Goal: Task Accomplishment & Management: Use online tool/utility

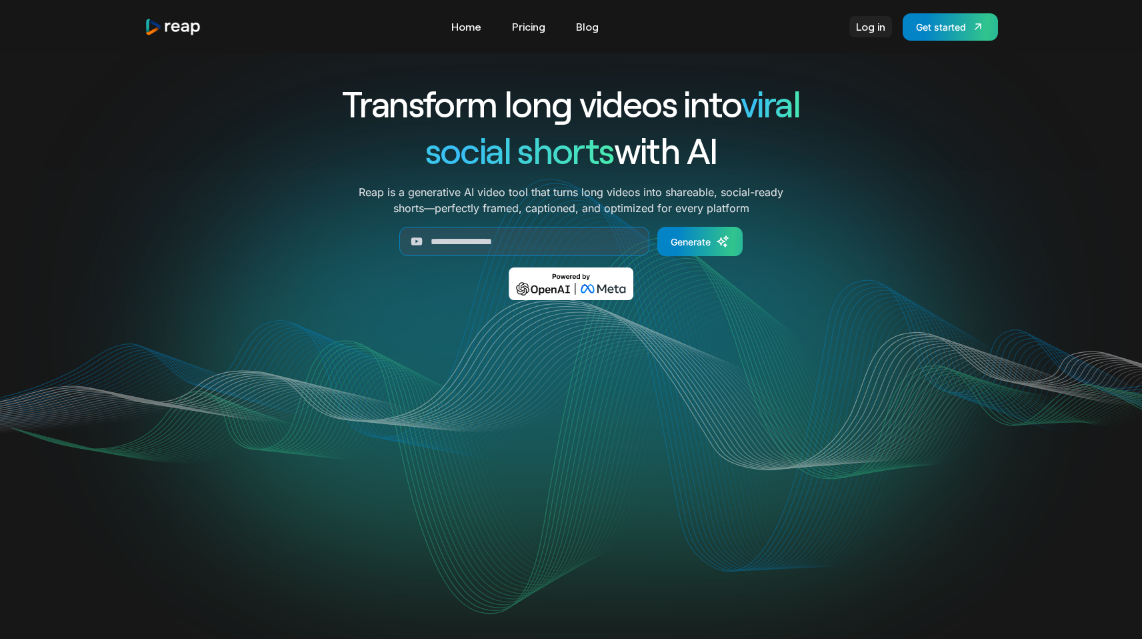
click at [853, 33] on link "Log in" at bounding box center [870, 26] width 43 height 21
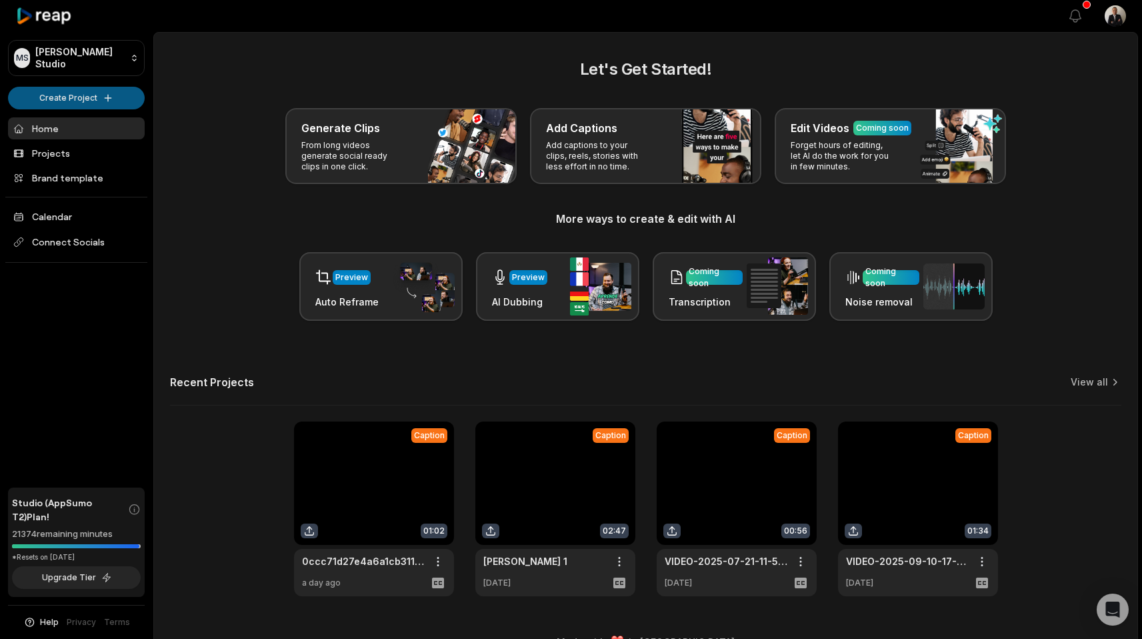
click at [26, 106] on html "MS Melvin's Studio Create Project Home Projects Brand template Calendar Connect…" at bounding box center [571, 319] width 1142 height 639
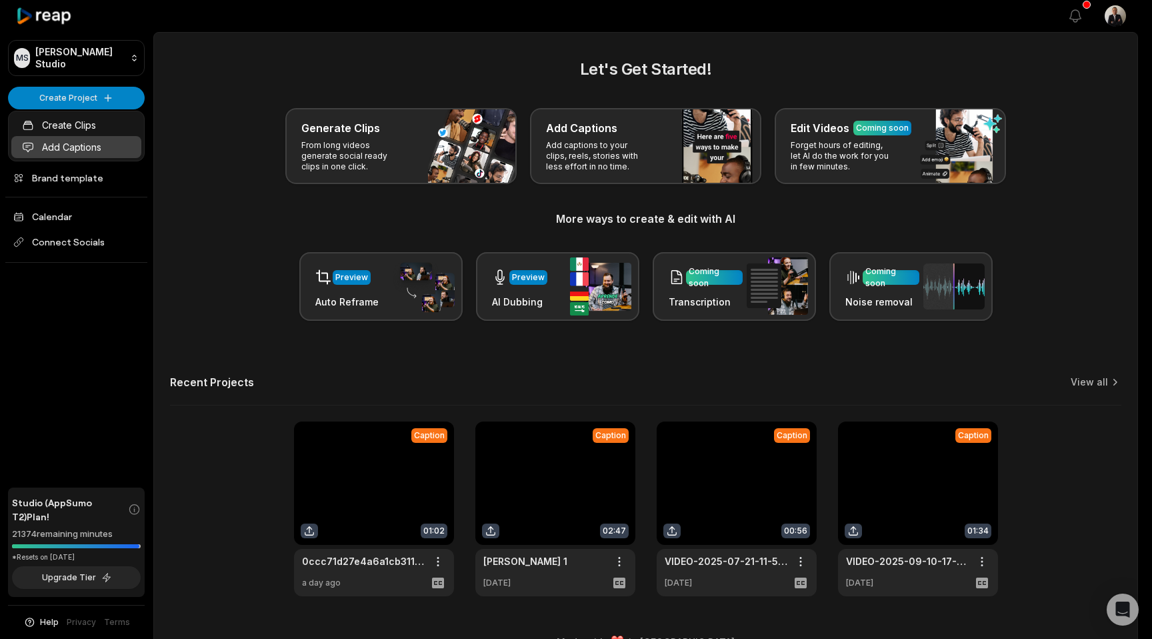
click at [34, 141] on link "Add Captions" at bounding box center [76, 147] width 130 height 22
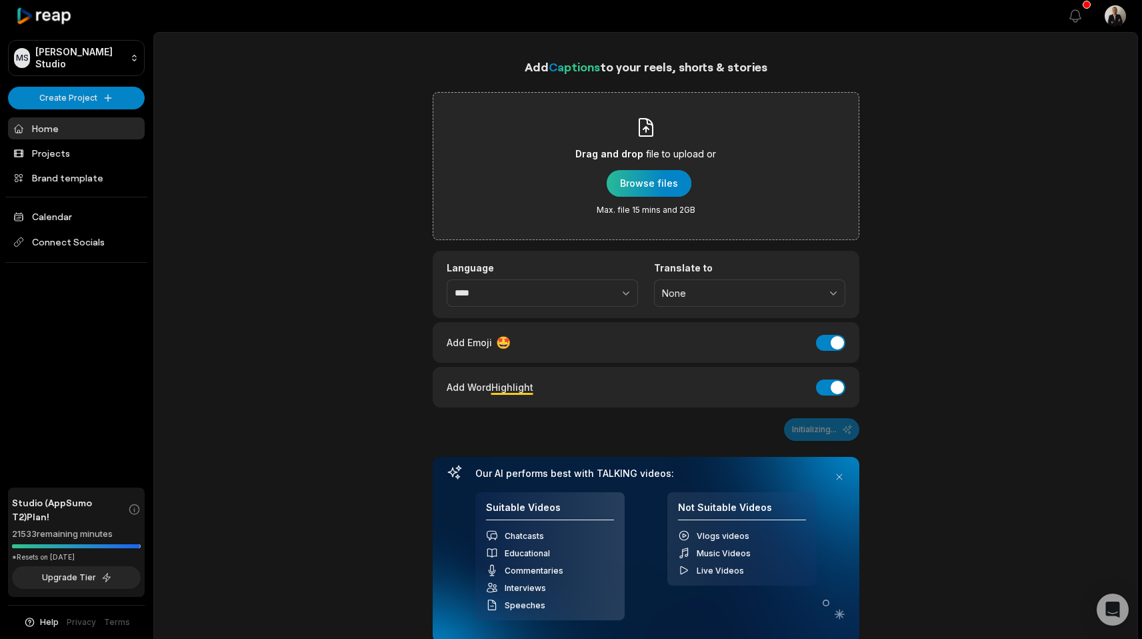
click at [657, 179] on div "button" at bounding box center [649, 183] width 85 height 27
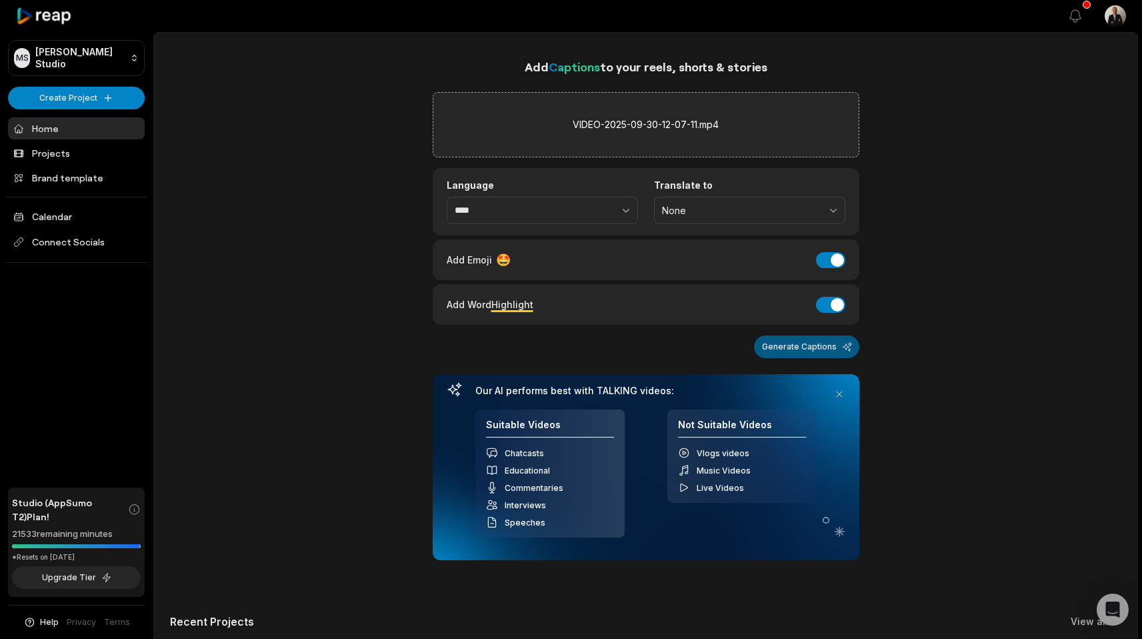
click at [787, 348] on button "Generate Captions" at bounding box center [806, 346] width 105 height 23
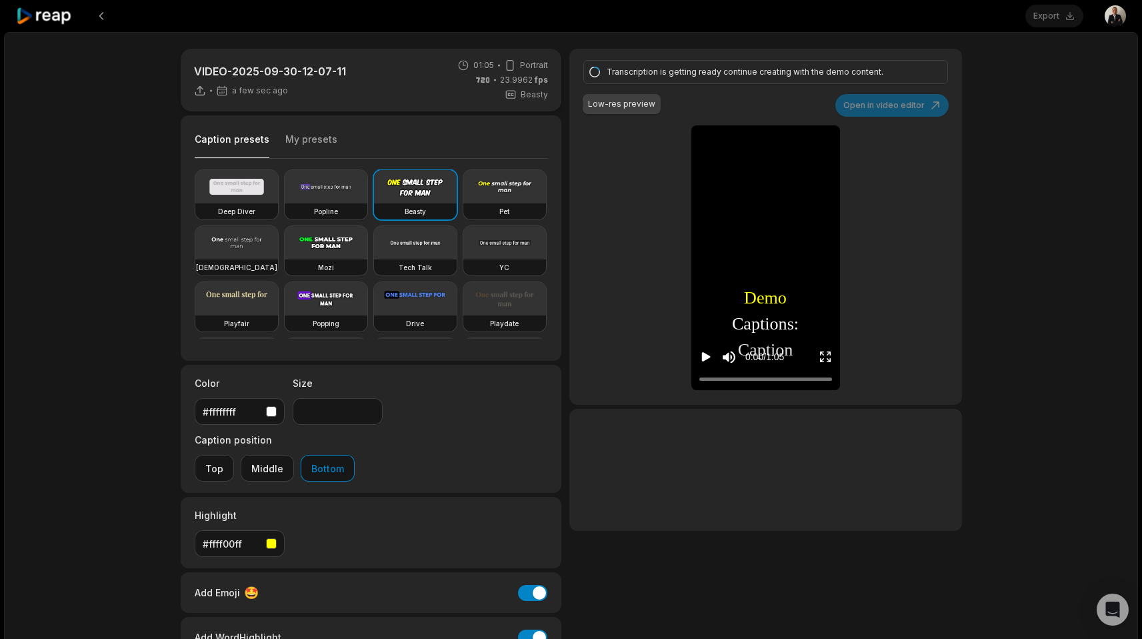
click at [278, 252] on video at bounding box center [236, 242] width 83 height 33
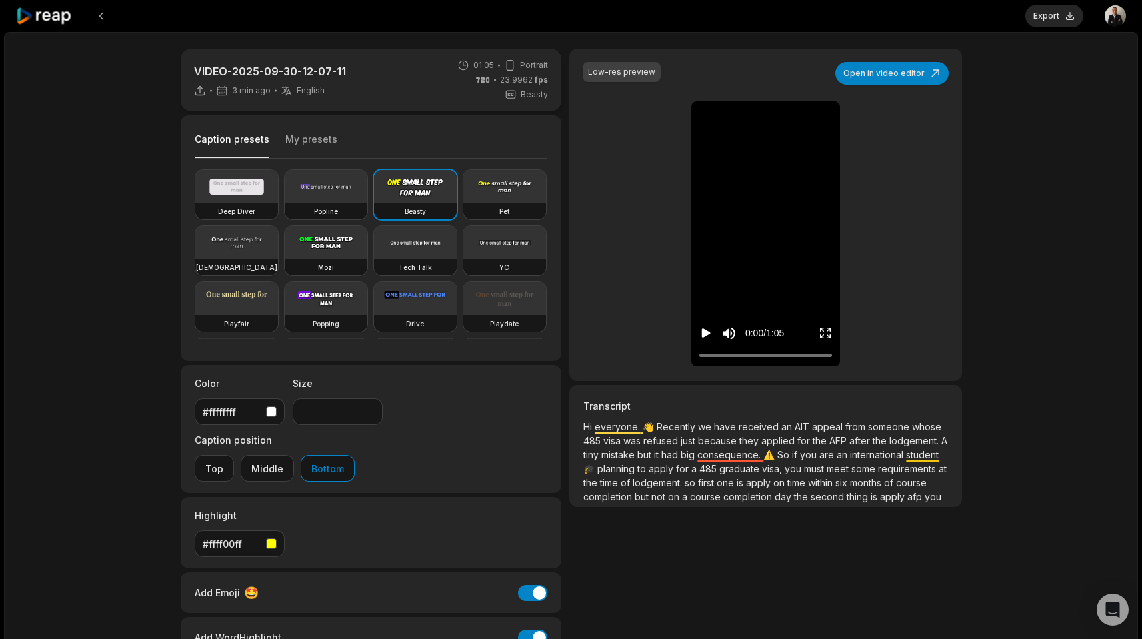
click at [278, 258] on video at bounding box center [236, 242] width 83 height 33
type input "**"
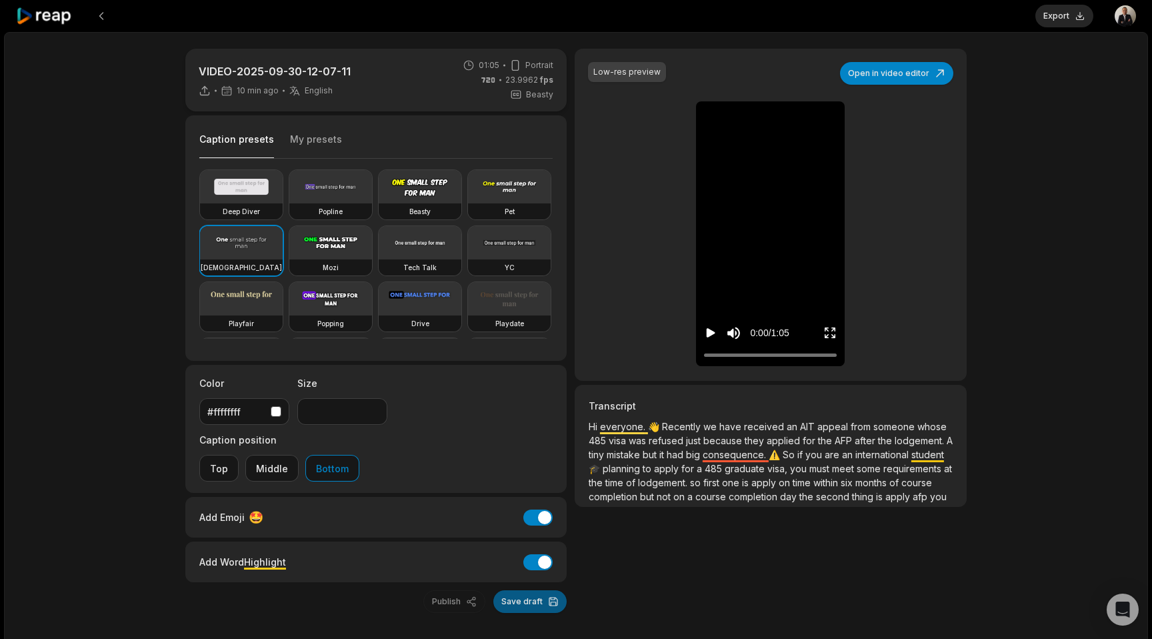
click at [532, 590] on button "Save draft" at bounding box center [529, 601] width 73 height 23
click at [707, 337] on icon "Play video" at bounding box center [711, 332] width 9 height 9
click at [711, 355] on div at bounding box center [770, 355] width 133 height 9
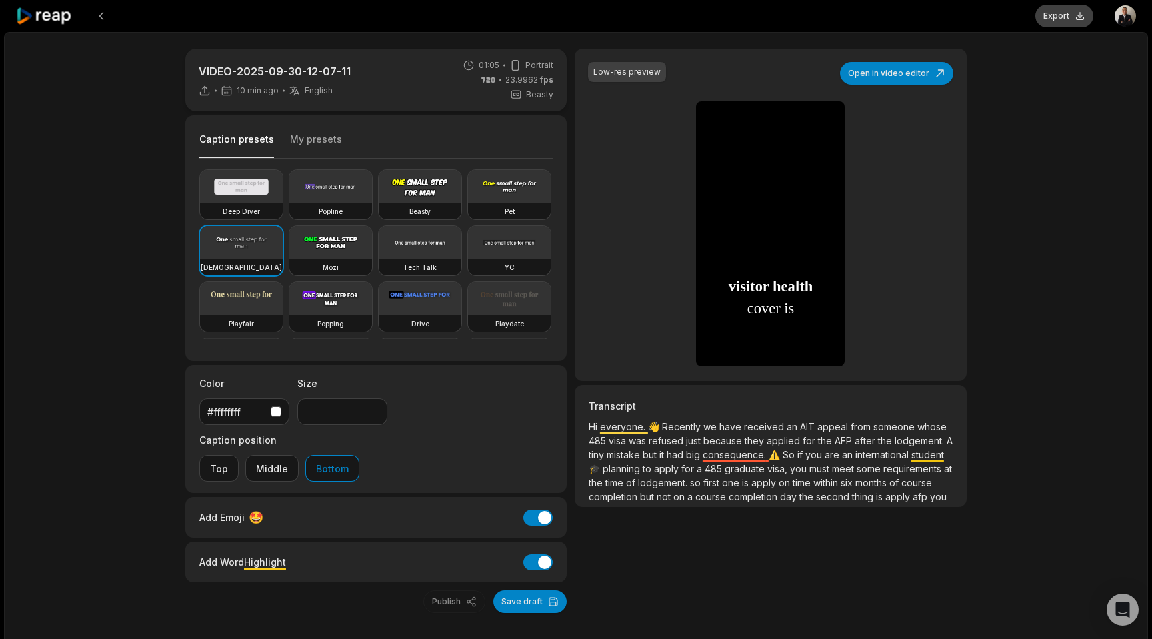
click at [1053, 21] on button "Export" at bounding box center [1064, 16] width 58 height 23
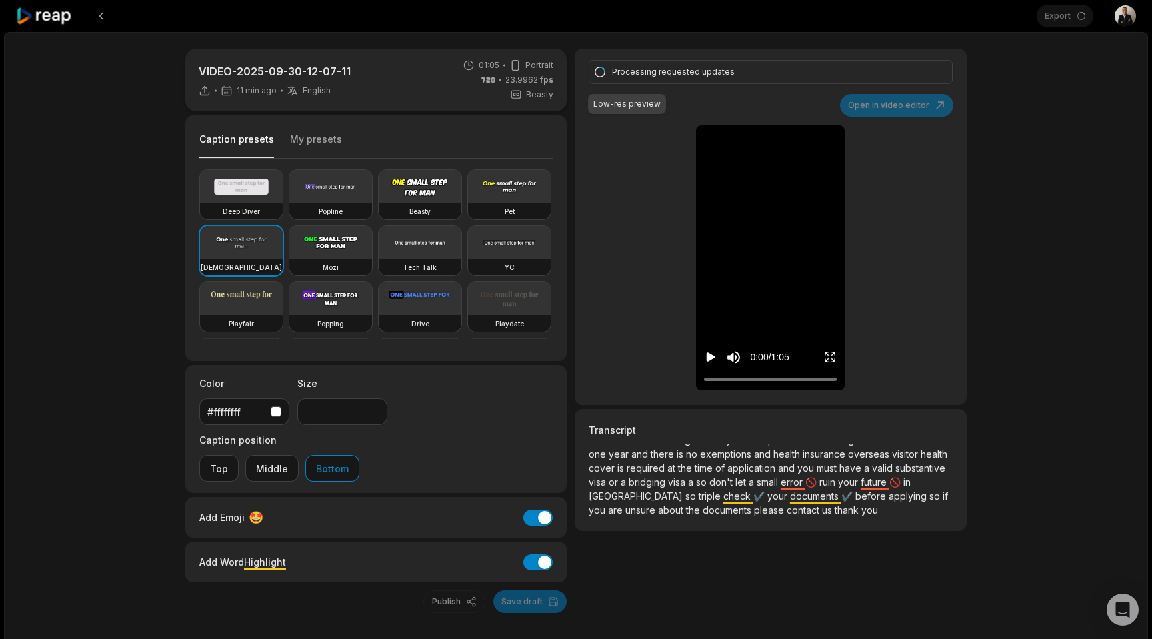
scroll to position [123, 0]
click at [826, 377] on div at bounding box center [770, 379] width 133 height 9
drag, startPoint x: 826, startPoint y: 378, endPoint x: 835, endPoint y: 378, distance: 8.7
click at [835, 378] on div at bounding box center [835, 379] width 8 height 8
click at [712, 355] on icon "Play video" at bounding box center [711, 356] width 9 height 9
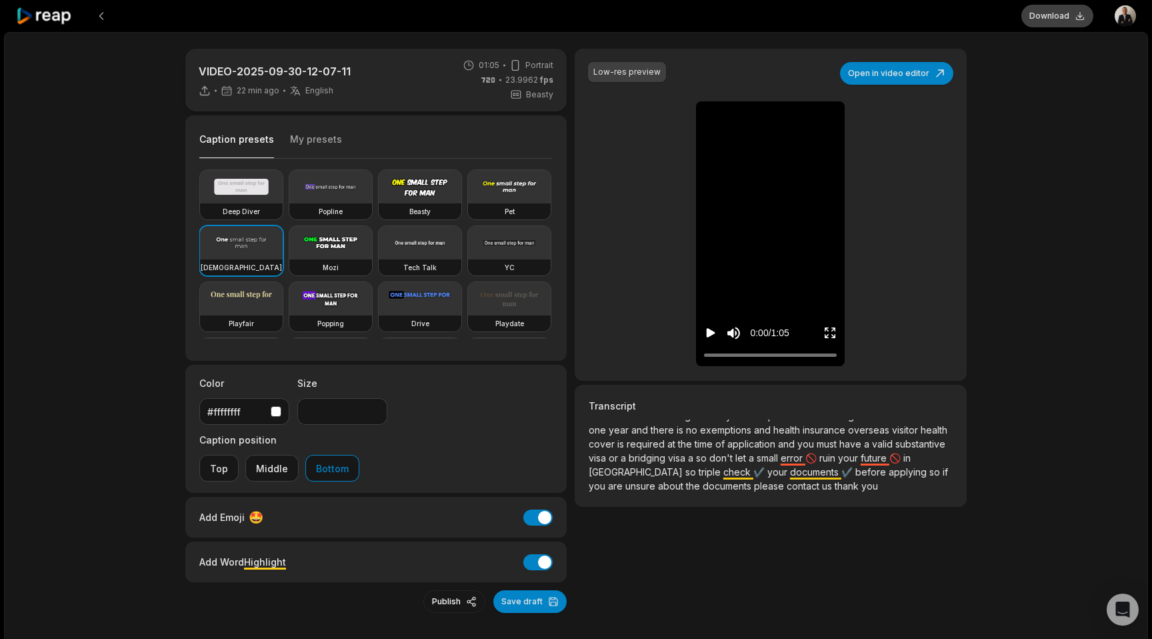
click at [1037, 22] on button "Download" at bounding box center [1057, 16] width 72 height 23
click at [617, 438] on span "cover" at bounding box center [603, 443] width 29 height 11
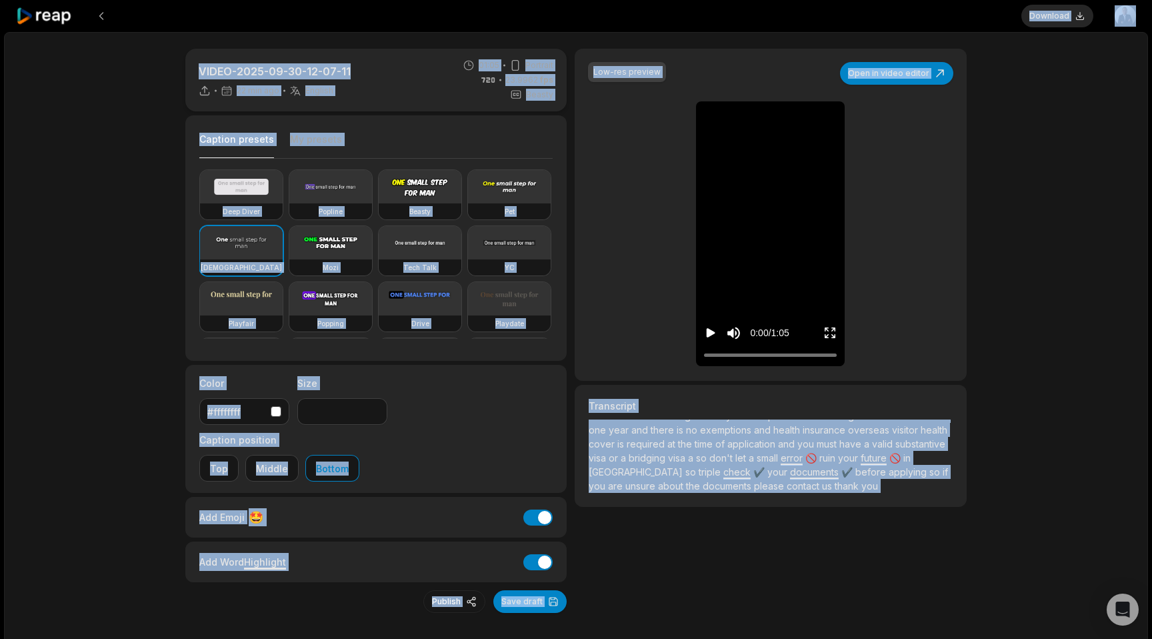
click at [609, 452] on span "visa" at bounding box center [599, 457] width 20 height 11
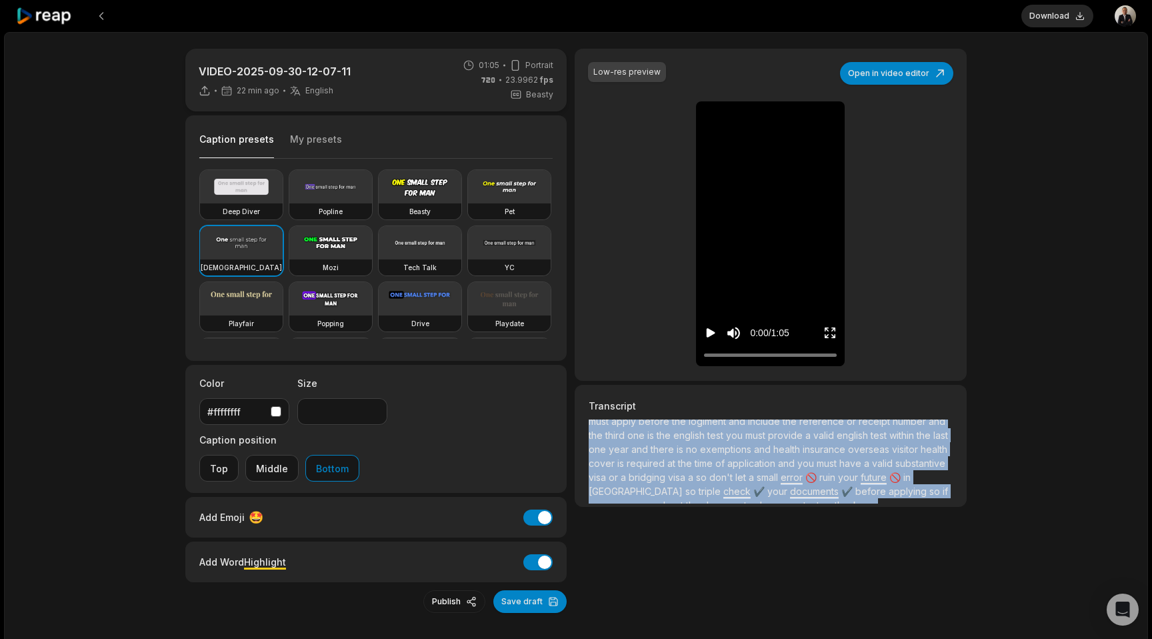
scroll to position [0, 0]
drag, startPoint x: 747, startPoint y: 485, endPoint x: 639, endPoint y: 420, distance: 125.3
click at [638, 419] on p "Hi everyone. 👋 Recently we have received an AIT appeal from someone whose 485 v…" at bounding box center [771, 461] width 364 height 84
click at [638, 451] on span "mistake" at bounding box center [625, 454] width 36 height 11
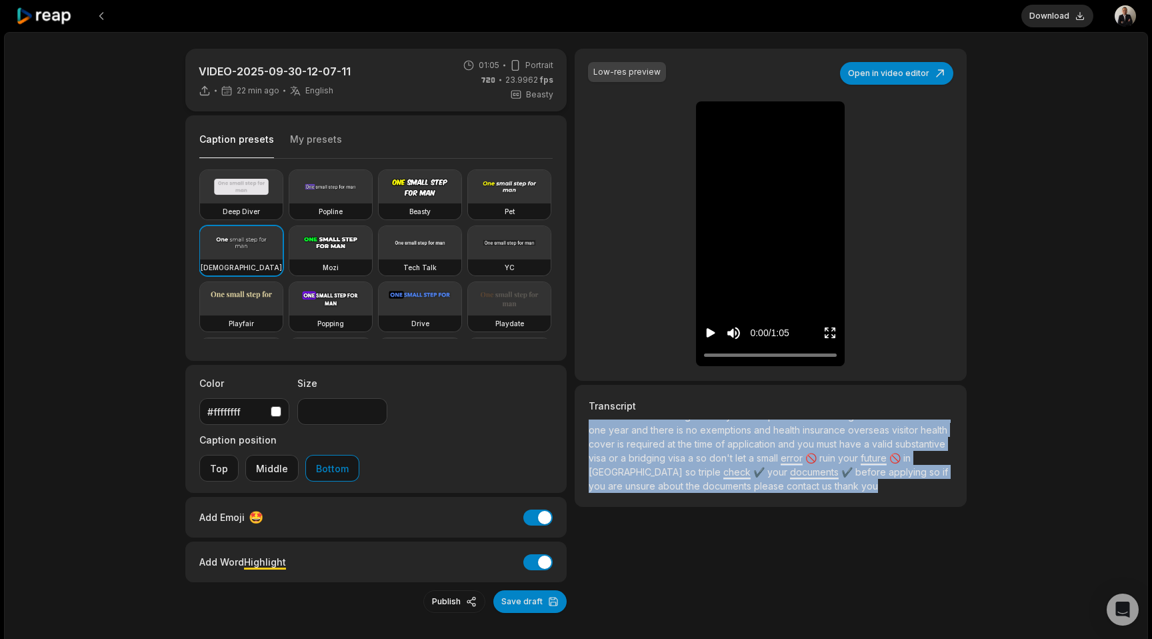
scroll to position [123, 0]
drag, startPoint x: 589, startPoint y: 429, endPoint x: 663, endPoint y: 497, distance: 100.5
click at [663, 497] on p "Hi everyone. 👋 Recently we have received an AIT appeal from someone whose 485 v…" at bounding box center [771, 461] width 364 height 84
copy p "Lo ipsumdol. 👋 Sitametc ad elit seddoeiu te INC utlabo etdo magnaal enima 789 m…"
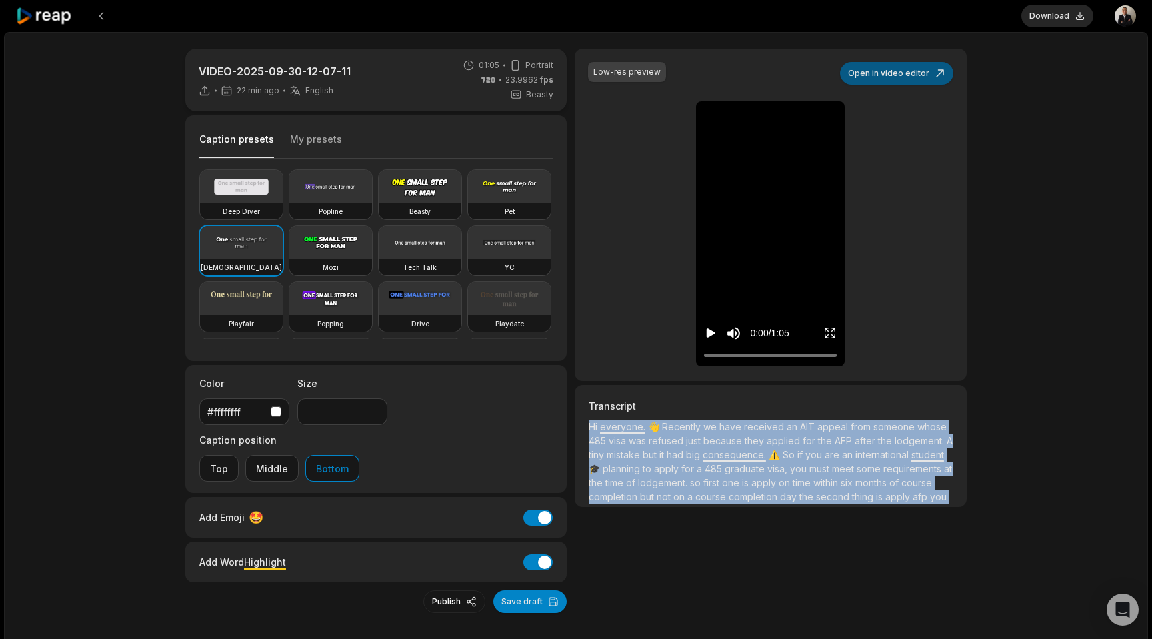
click at [890, 75] on button "Open in video editor" at bounding box center [896, 73] width 113 height 23
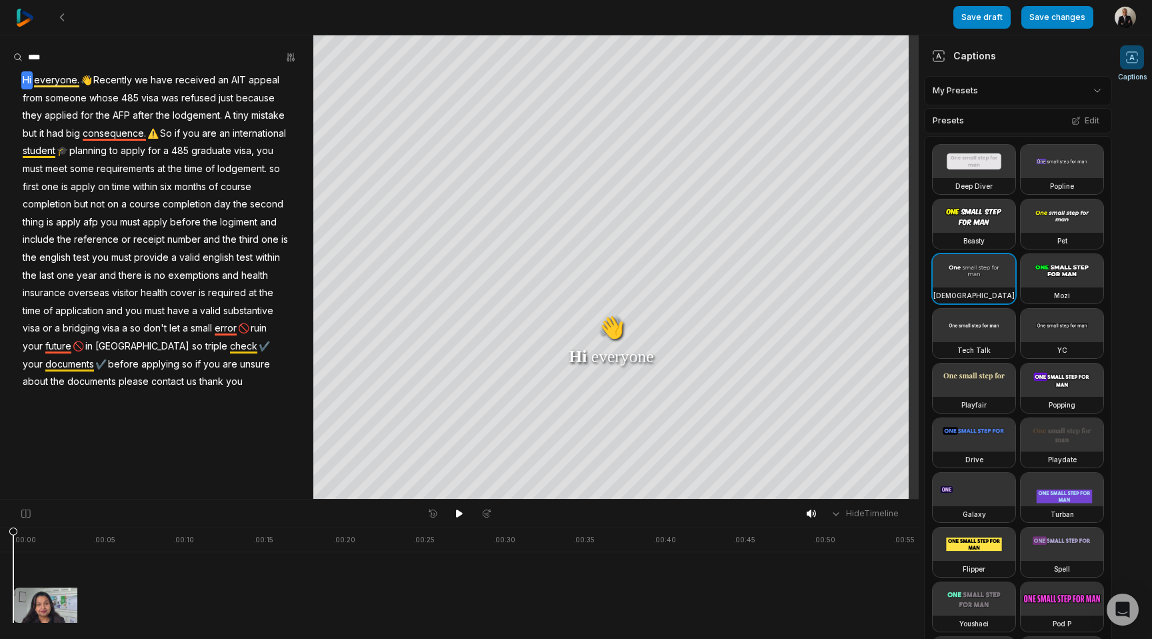
click at [233, 77] on span "AIT" at bounding box center [238, 80] width 17 height 18
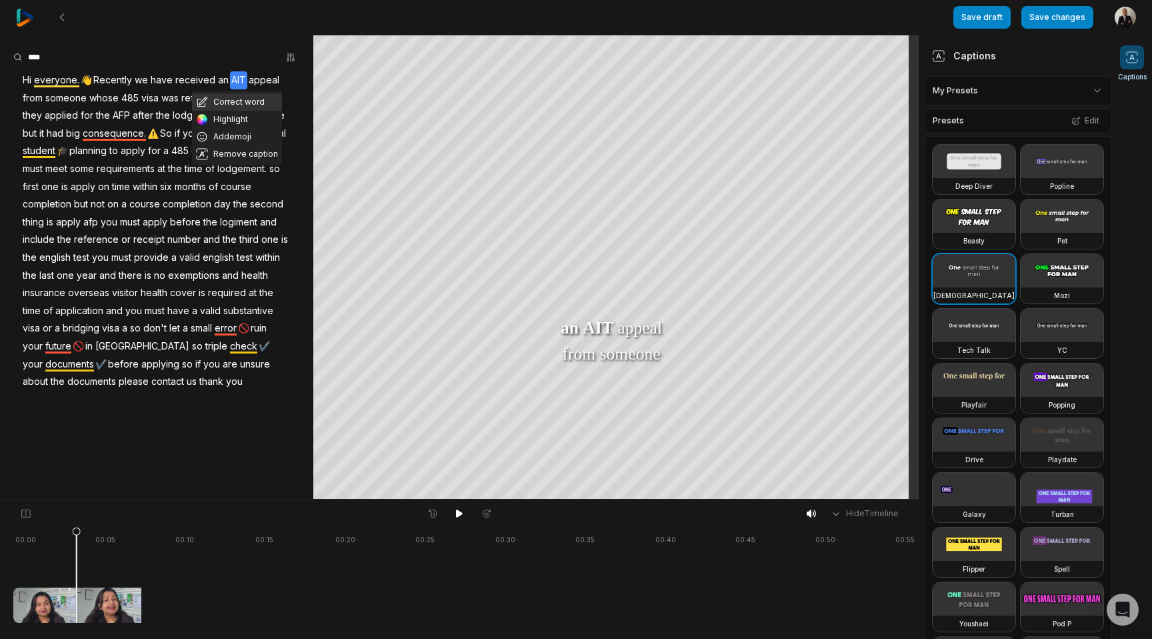
click at [235, 102] on button "Correct word" at bounding box center [237, 101] width 90 height 17
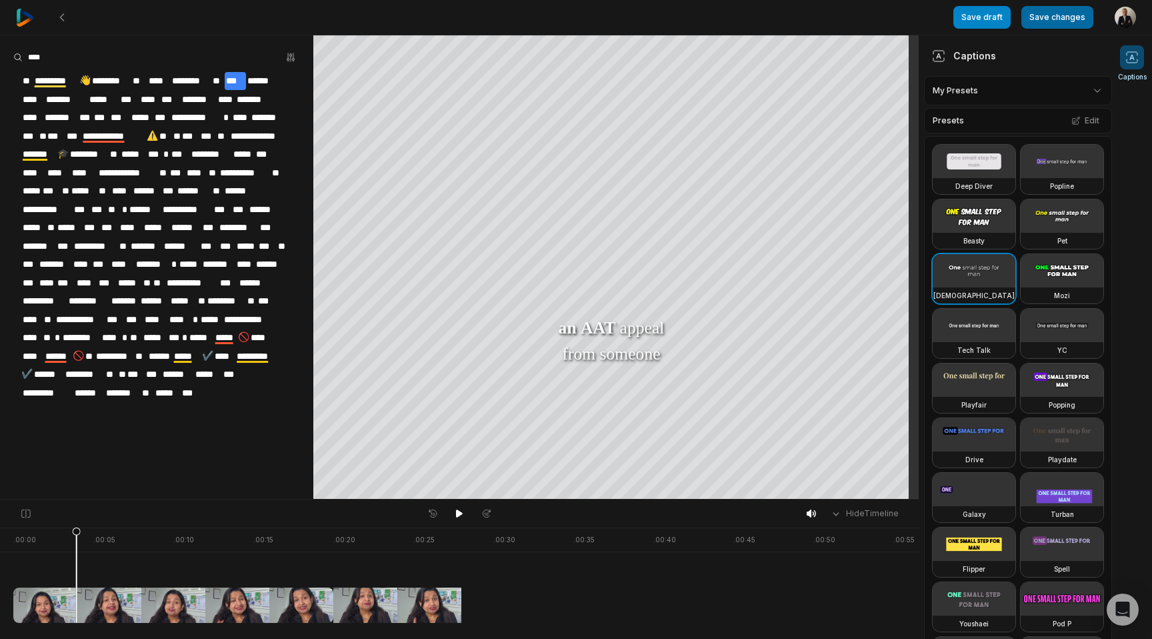
click at [1051, 22] on button "Save changes" at bounding box center [1057, 17] width 72 height 23
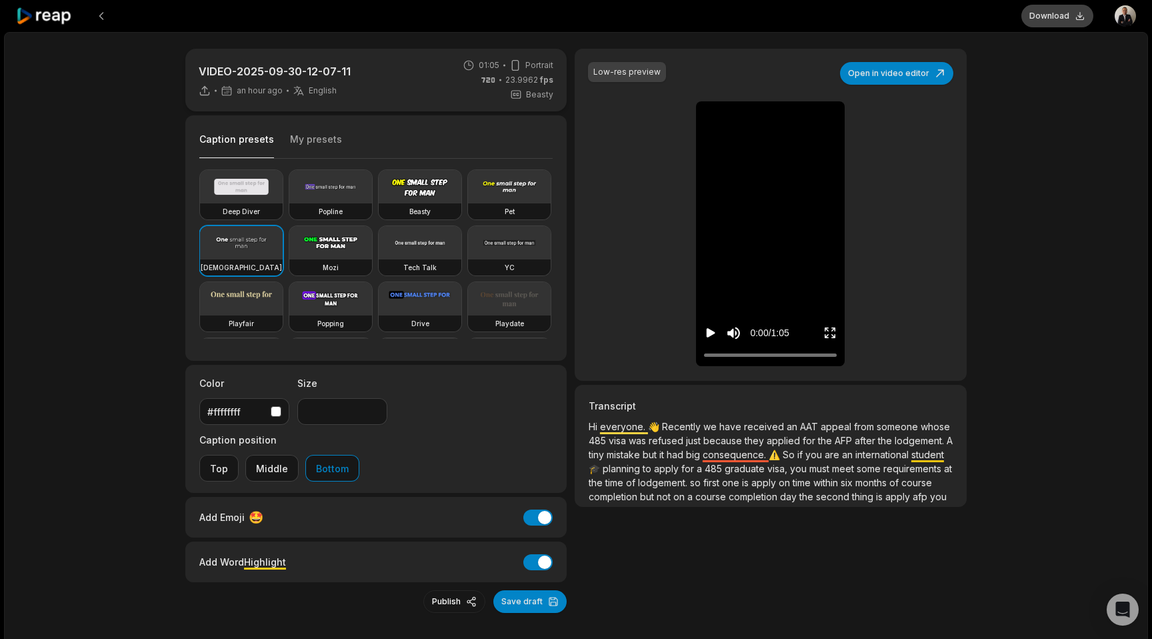
click at [1041, 22] on button "Download" at bounding box center [1057, 16] width 72 height 23
